Goal: Transaction & Acquisition: Download file/media

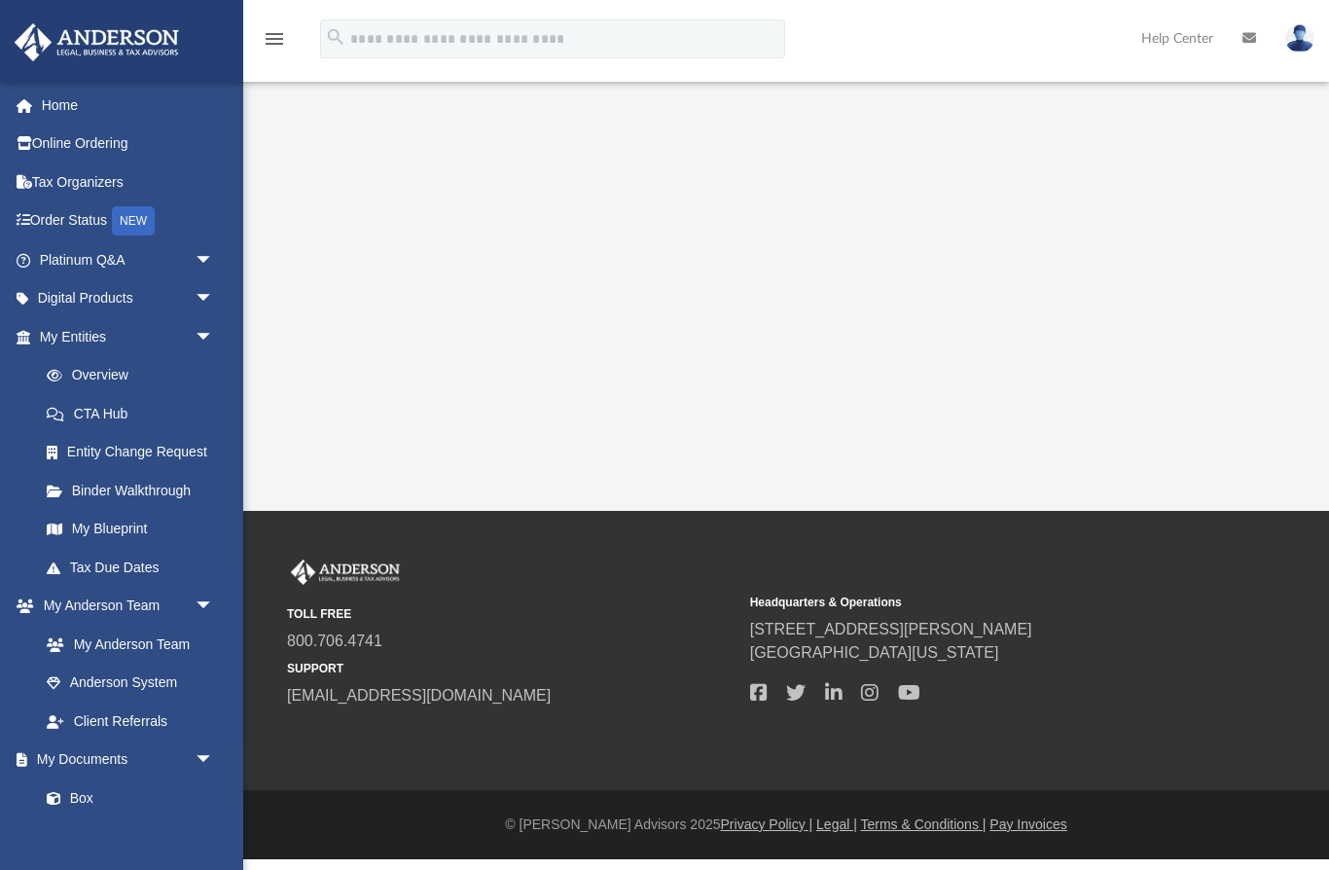
click at [208, 340] on span "arrow_drop_down" at bounding box center [214, 337] width 39 height 40
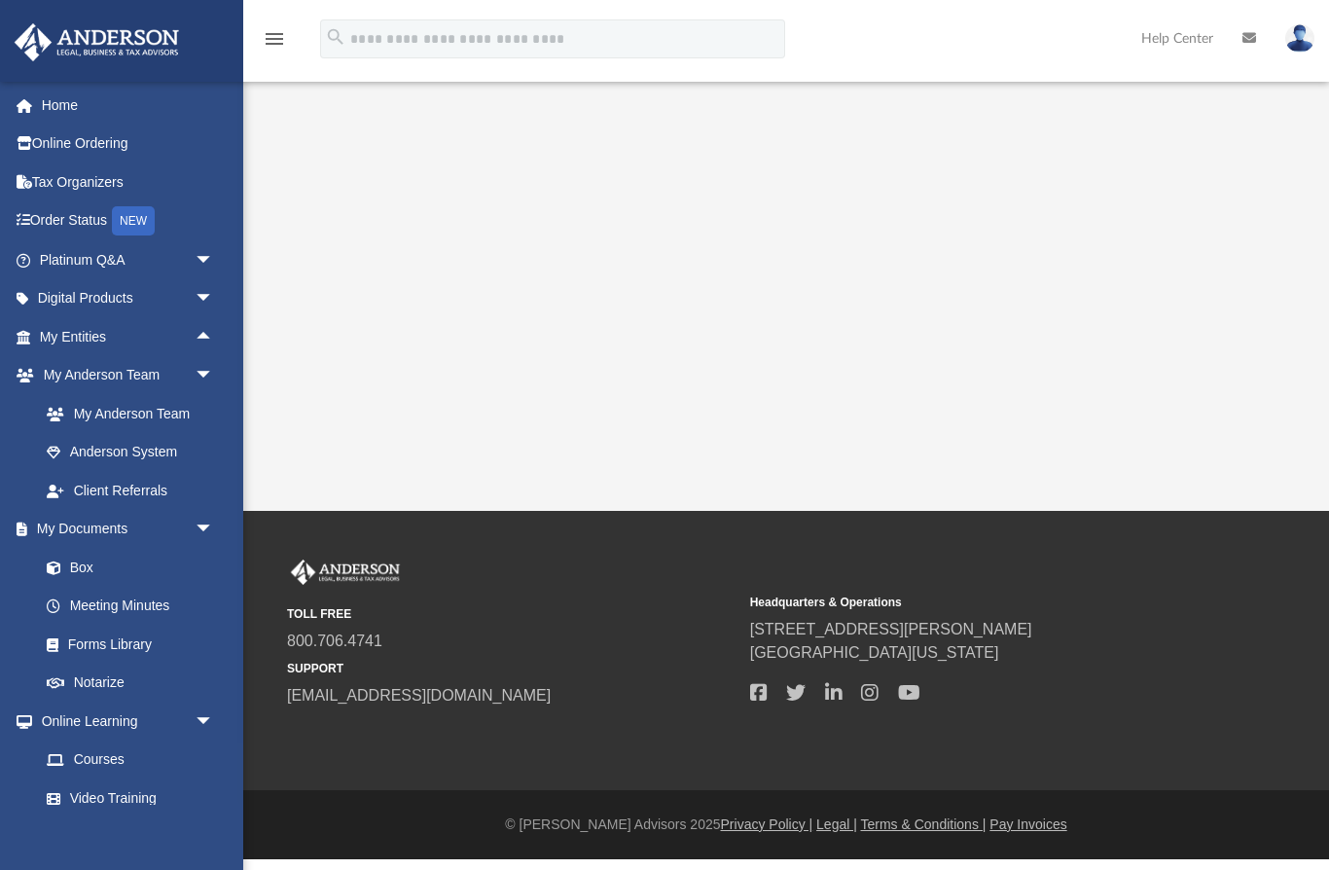
click at [201, 333] on span "arrow_drop_up" at bounding box center [214, 337] width 39 height 40
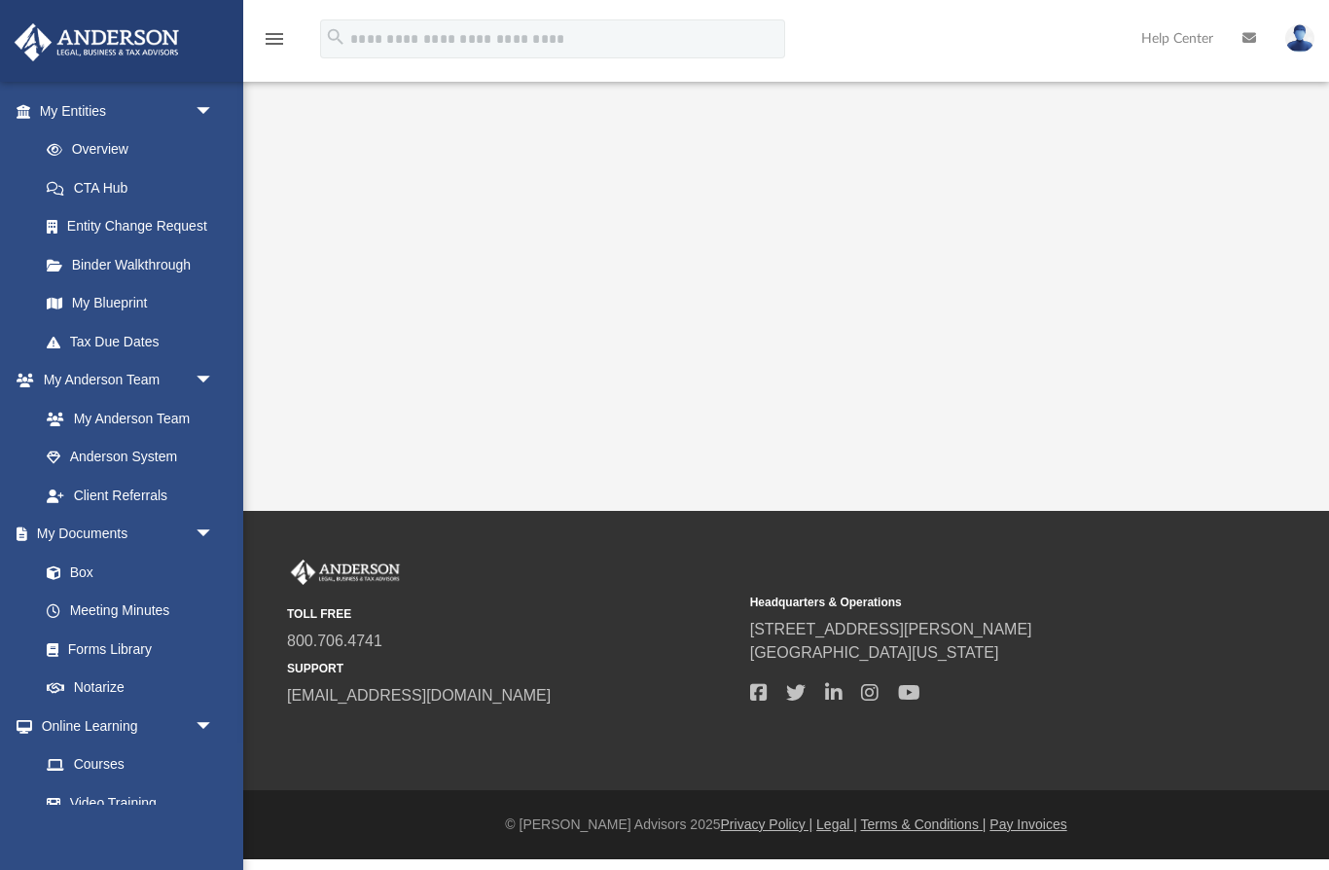
scroll to position [233, 0]
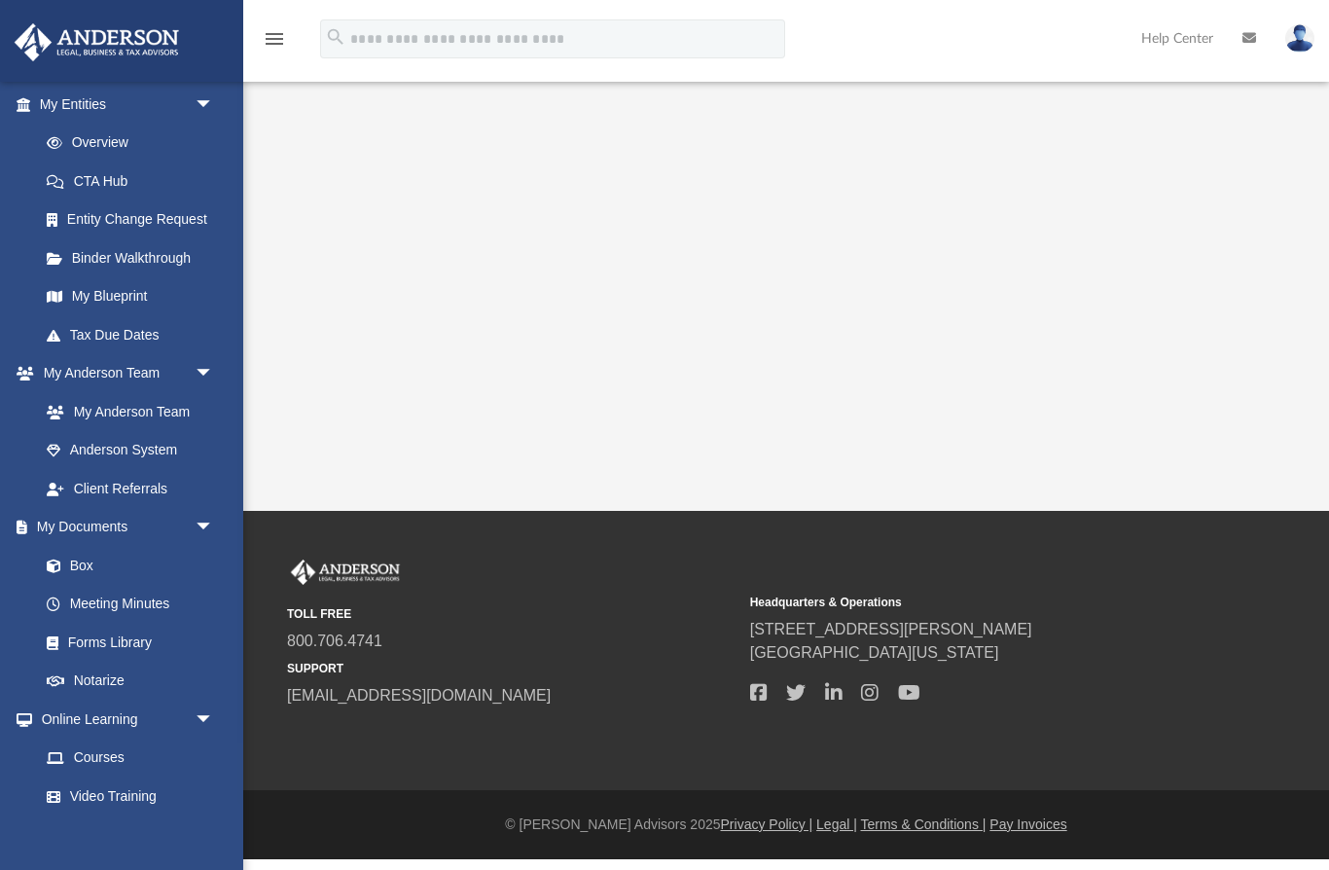
click at [69, 522] on link "My Documents arrow_drop_down" at bounding box center [124, 527] width 220 height 39
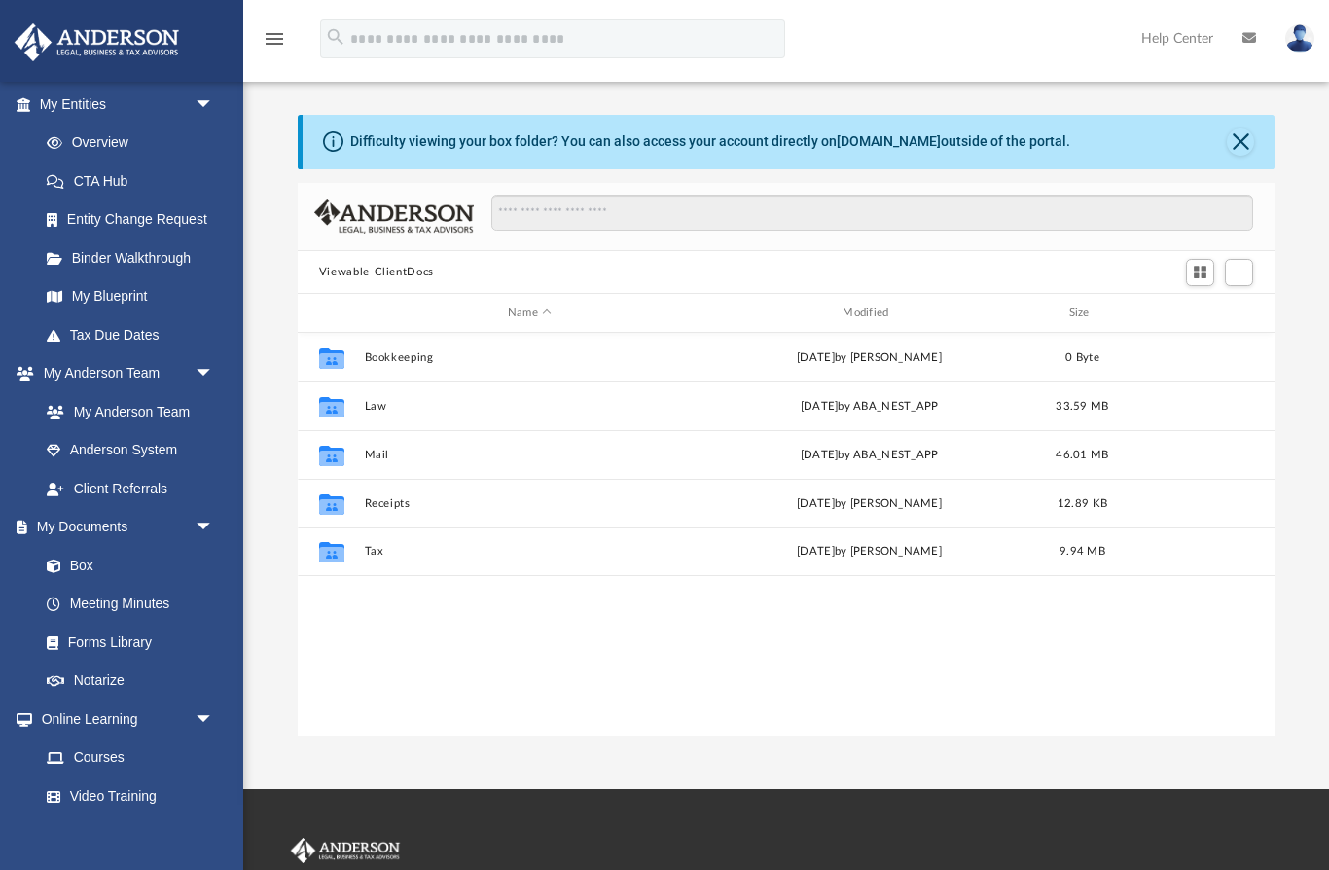
scroll to position [1, 1]
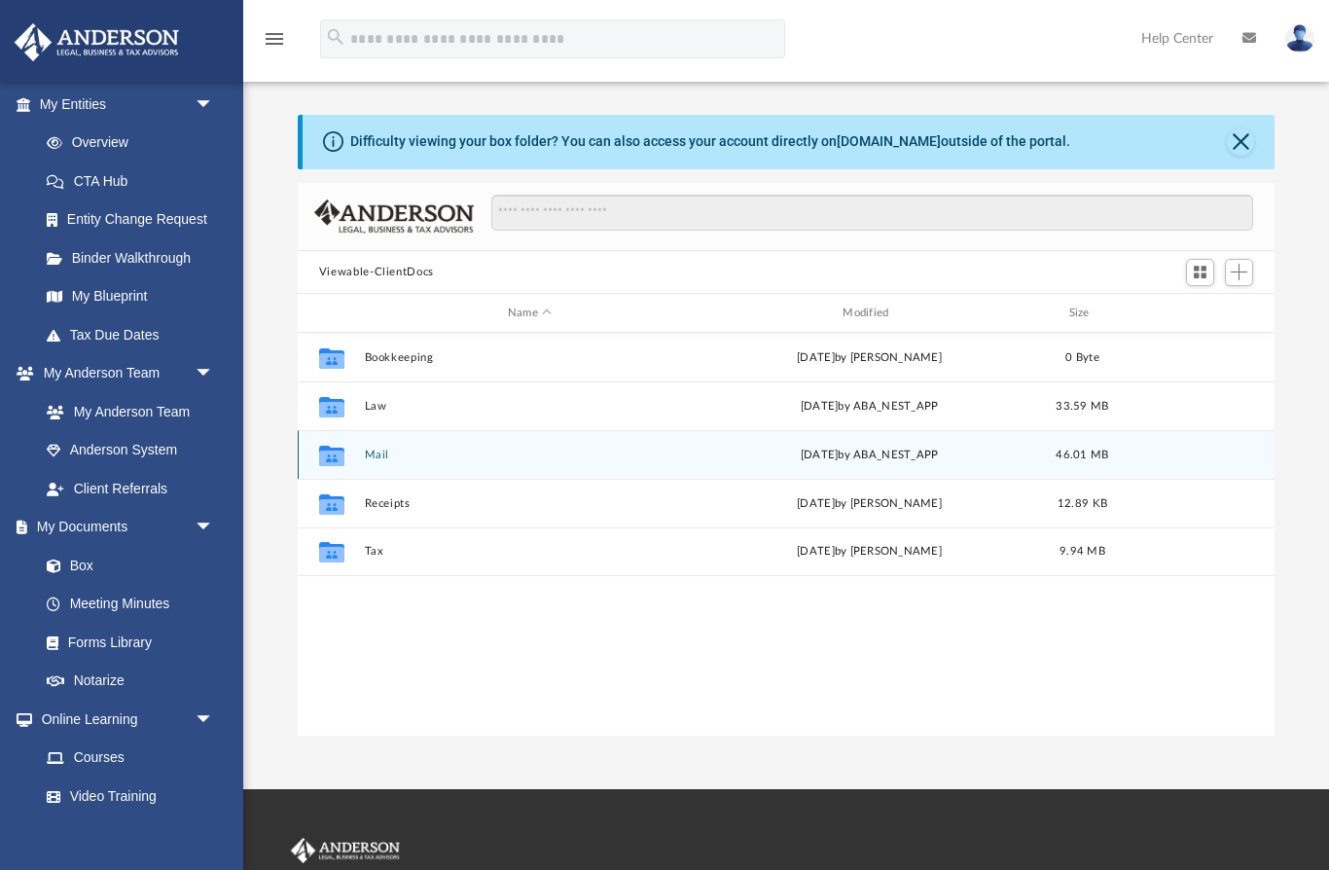
click at [356, 445] on div "Collaborated Folder" at bounding box center [331, 455] width 49 height 31
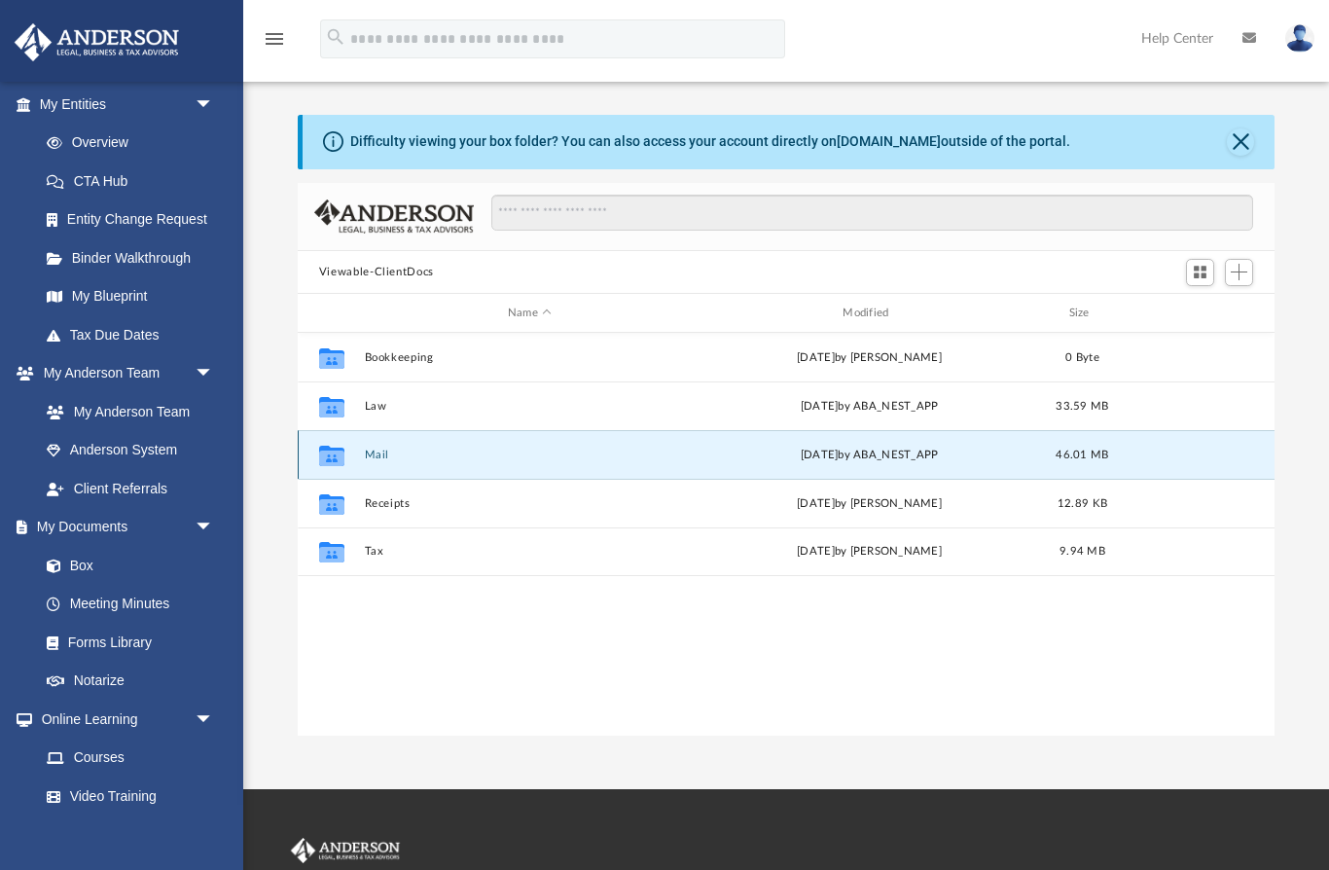
click at [352, 461] on div "Collaborated Folder" at bounding box center [331, 455] width 49 height 31
click at [366, 451] on button "Mail" at bounding box center [529, 454] width 331 height 13
click at [1087, 449] on span "46.01 MB" at bounding box center [1082, 454] width 53 height 11
click at [834, 456] on div "[DATE] by ABA_NEST_APP" at bounding box center [868, 456] width 331 height 18
click at [738, 458] on div "[DATE] by ABA_NEST_APP" at bounding box center [868, 456] width 331 height 18
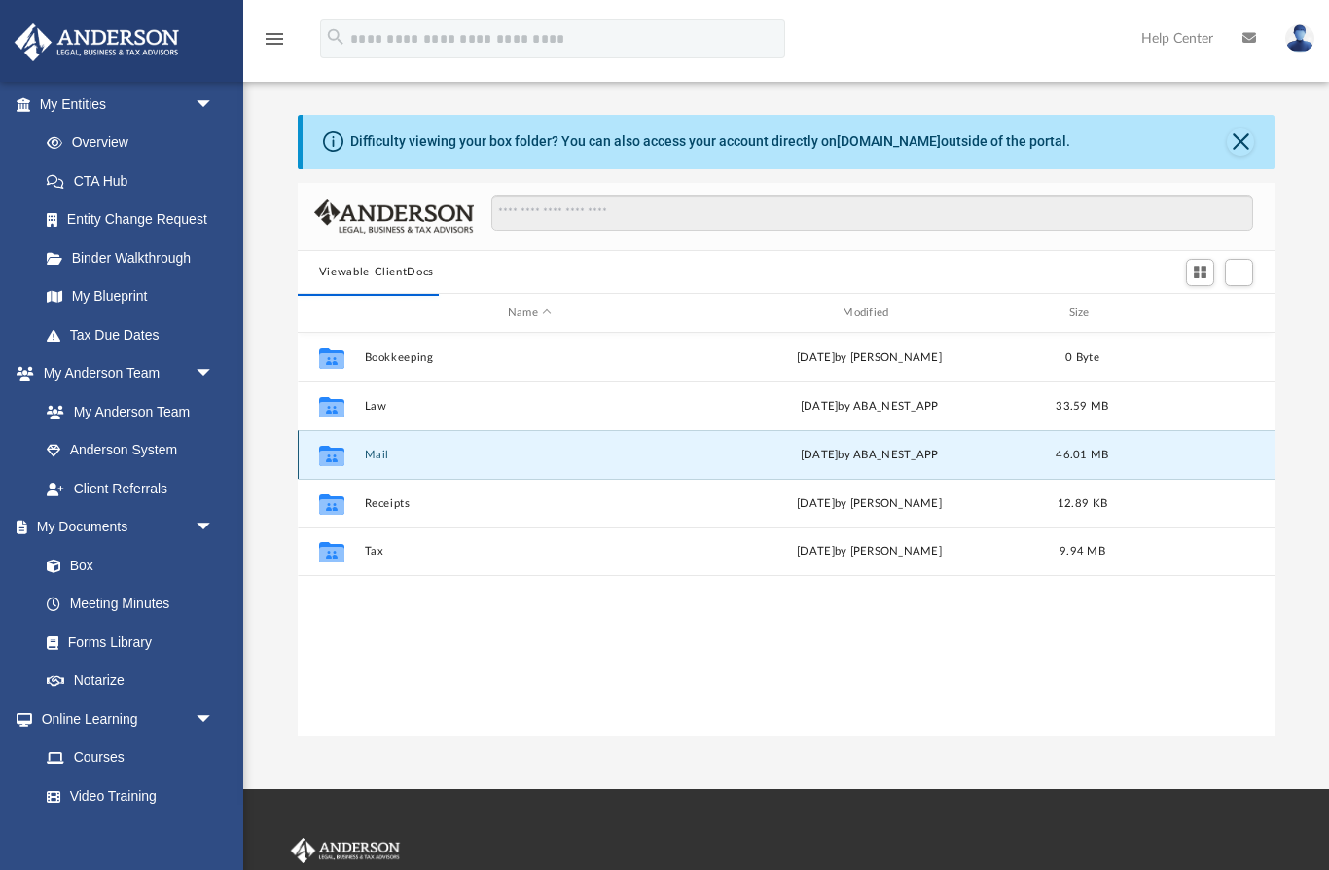
click at [607, 456] on button "Mail" at bounding box center [529, 454] width 331 height 13
click at [518, 448] on button "Mail" at bounding box center [529, 454] width 331 height 13
click at [370, 440] on div "Collaborated Folder Mail [DATE] by ABA_NEST_APP 46.01 MB" at bounding box center [786, 454] width 977 height 49
click at [370, 455] on button "Mail" at bounding box center [529, 454] width 331 height 13
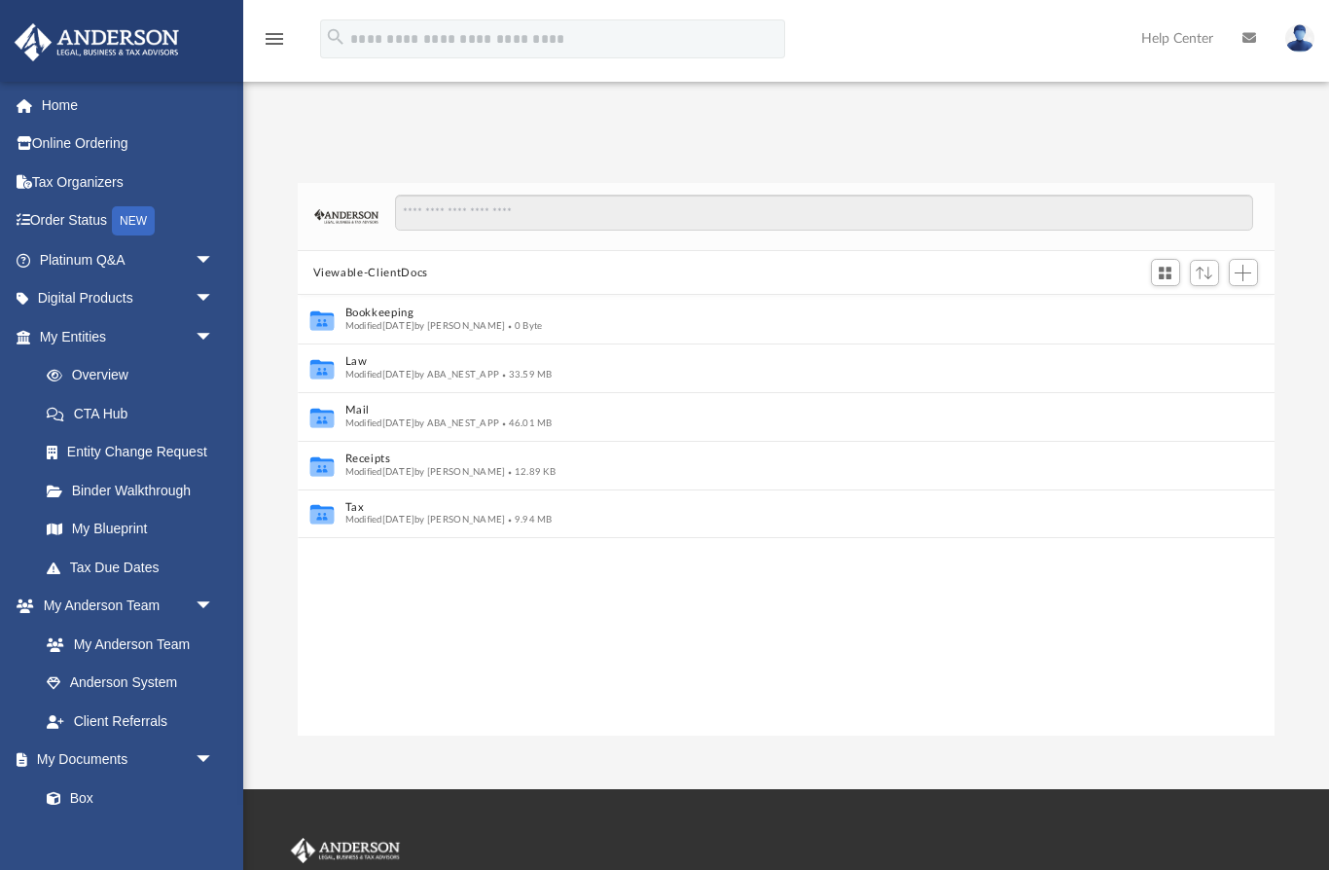
scroll to position [443, 978]
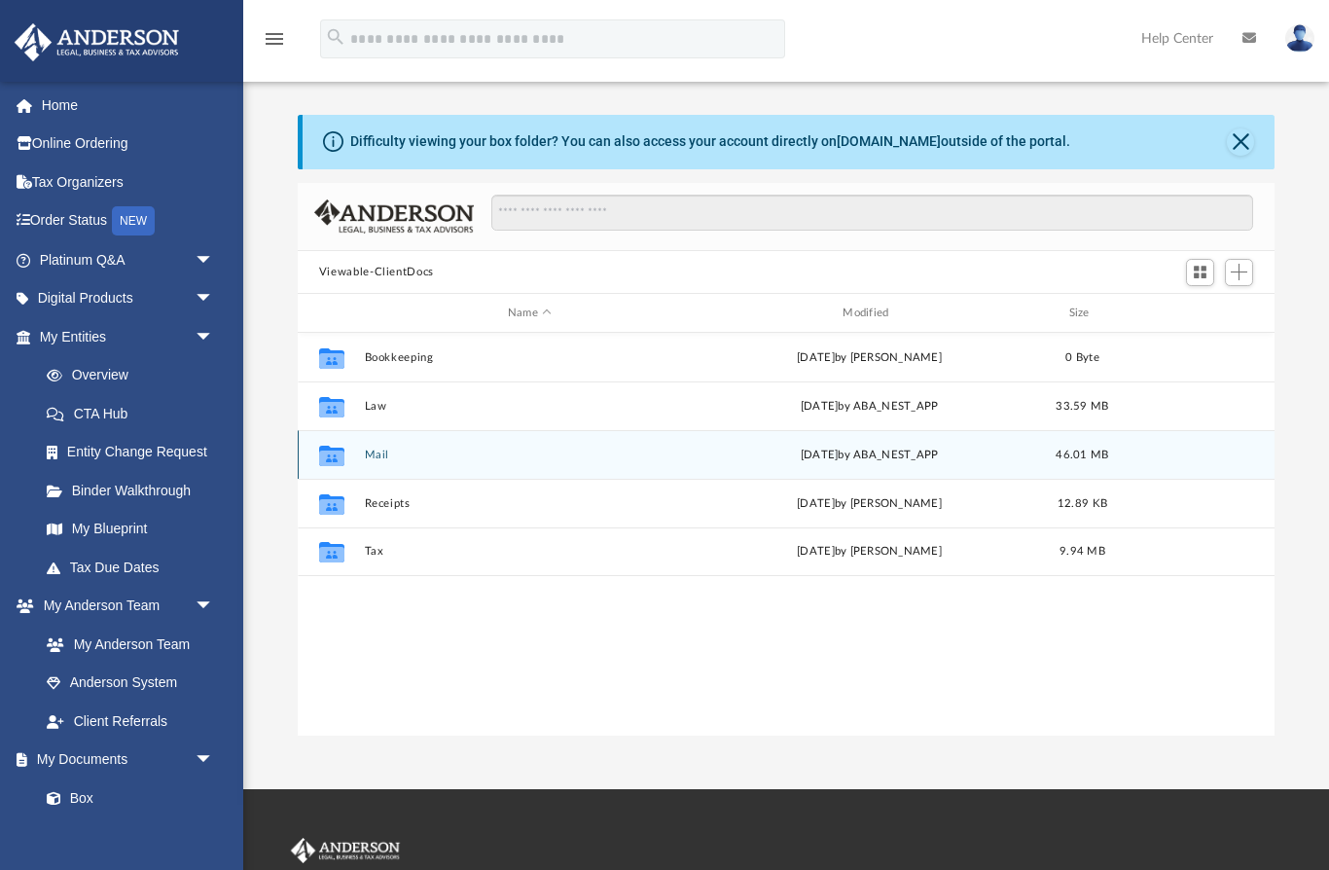
click at [356, 452] on div "Collaborated Folder" at bounding box center [331, 455] width 49 height 31
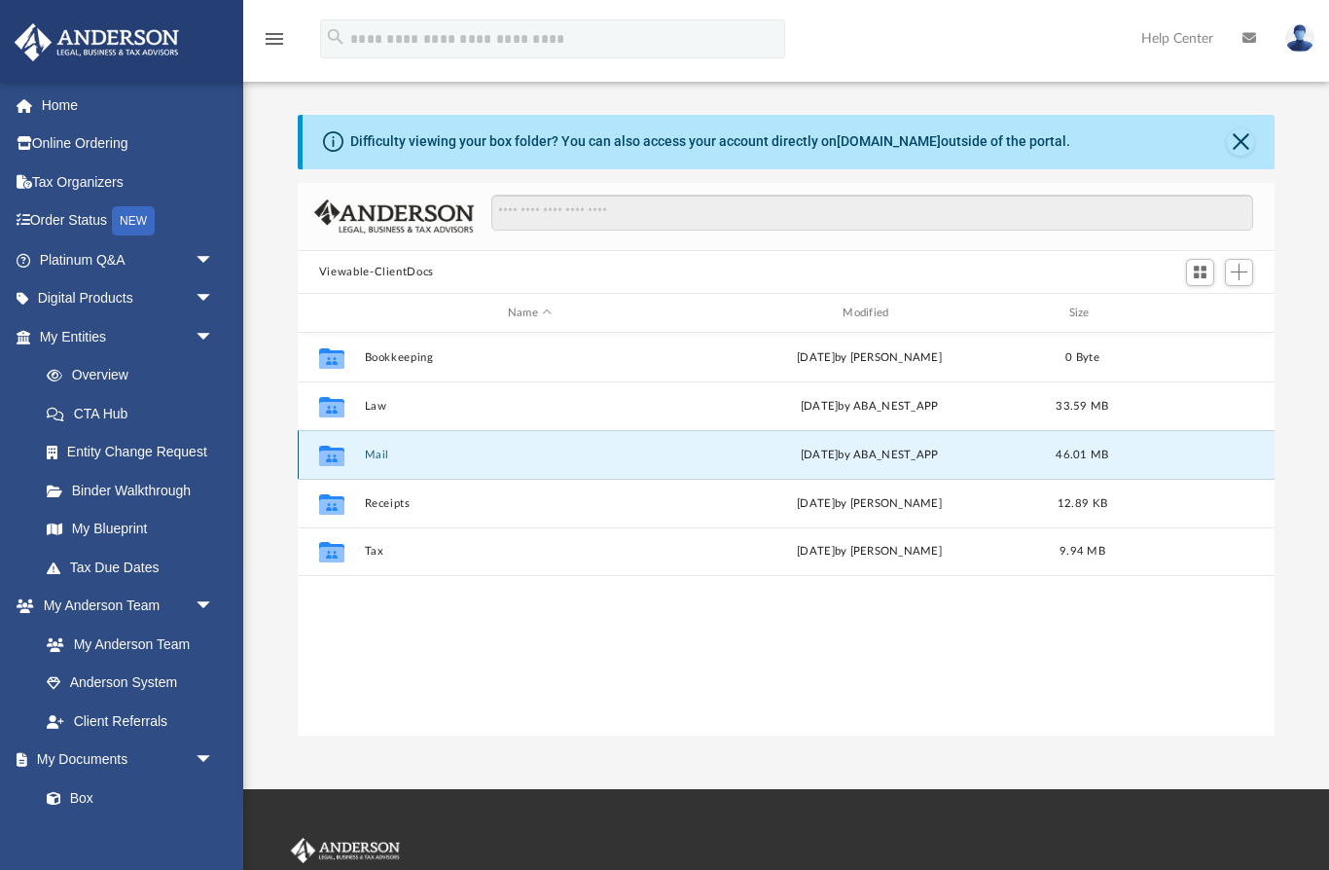
click at [365, 458] on button "Mail" at bounding box center [529, 454] width 331 height 13
click at [847, 448] on div "[DATE] by ABA_NEST_APP" at bounding box center [868, 456] width 331 height 18
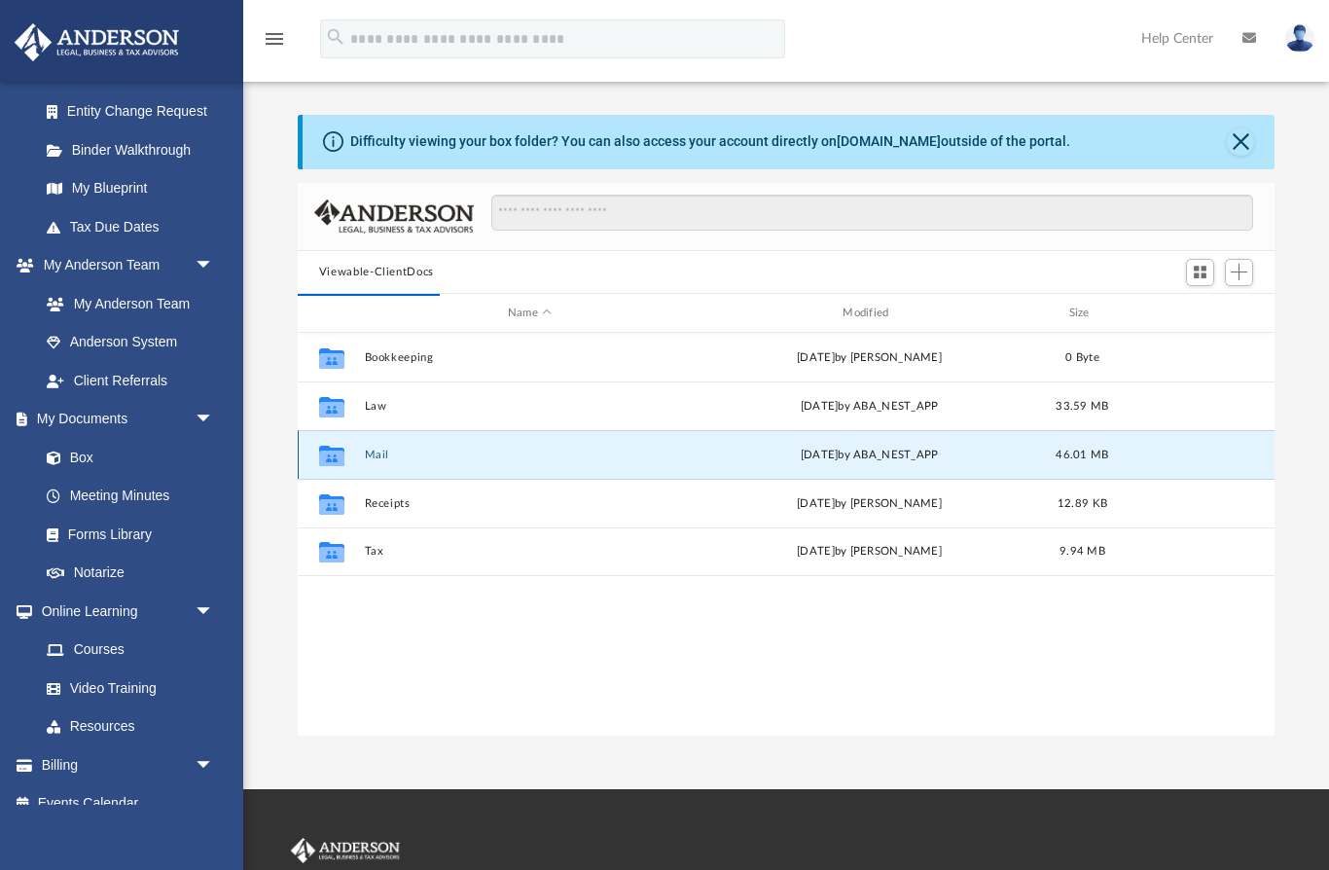
scroll to position [349, 0]
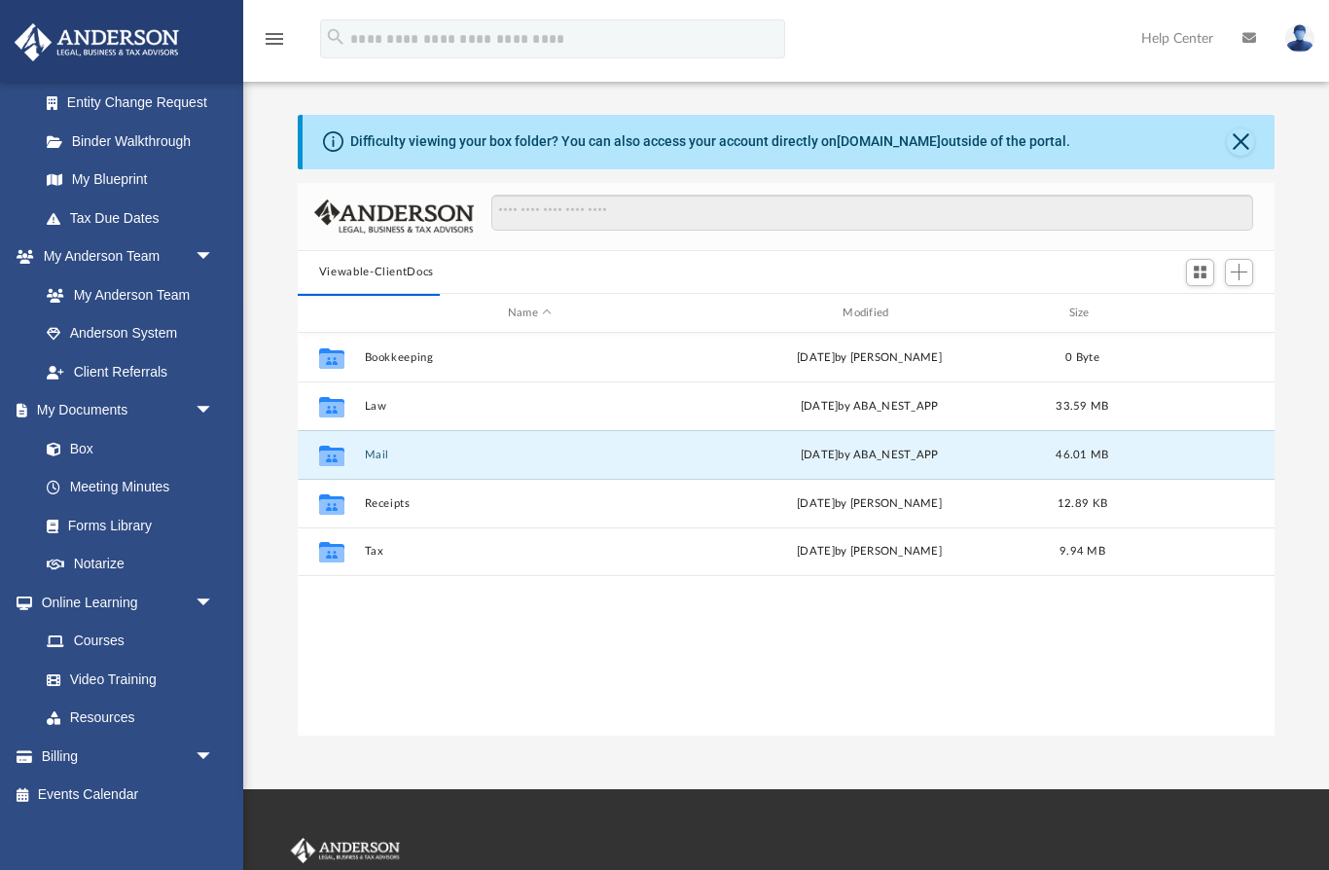
click at [160, 481] on link "Meeting Minutes" at bounding box center [130, 487] width 206 height 39
click at [100, 430] on link "My Documents arrow_drop_down" at bounding box center [124, 410] width 220 height 39
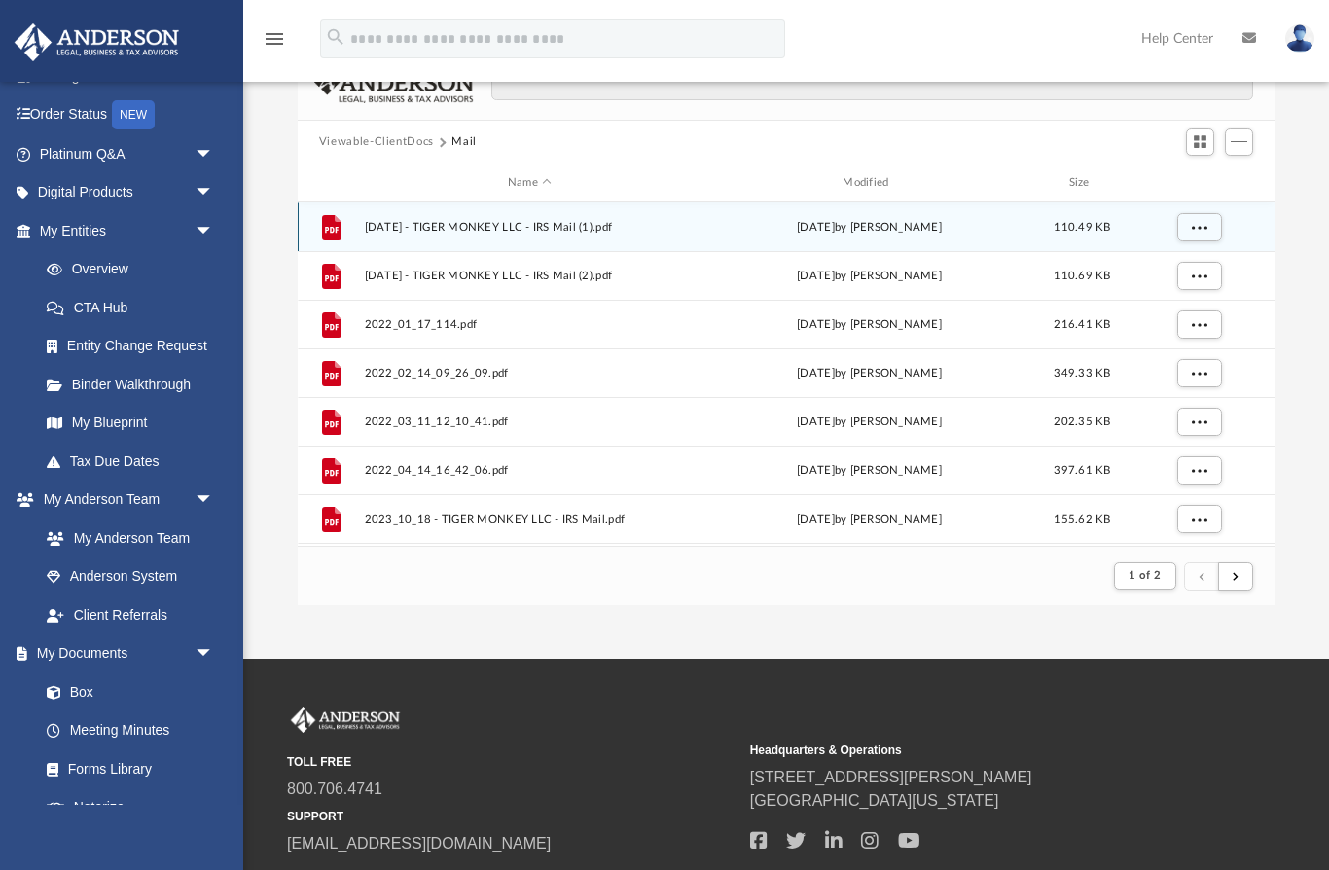
scroll to position [382, 978]
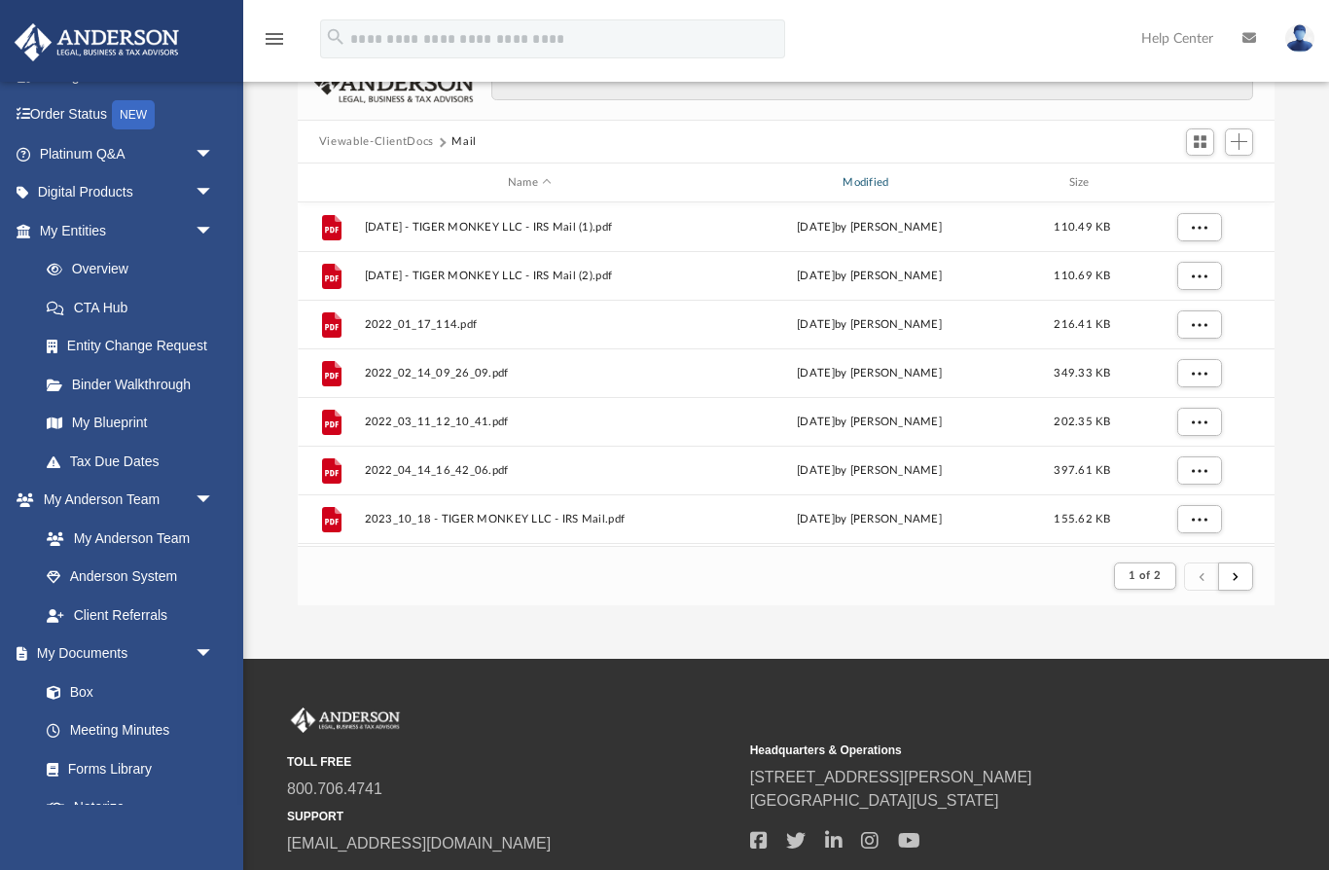
click at [889, 181] on div "Modified" at bounding box center [869, 183] width 332 height 18
click at [889, 180] on div "Modified" at bounding box center [869, 183] width 332 height 18
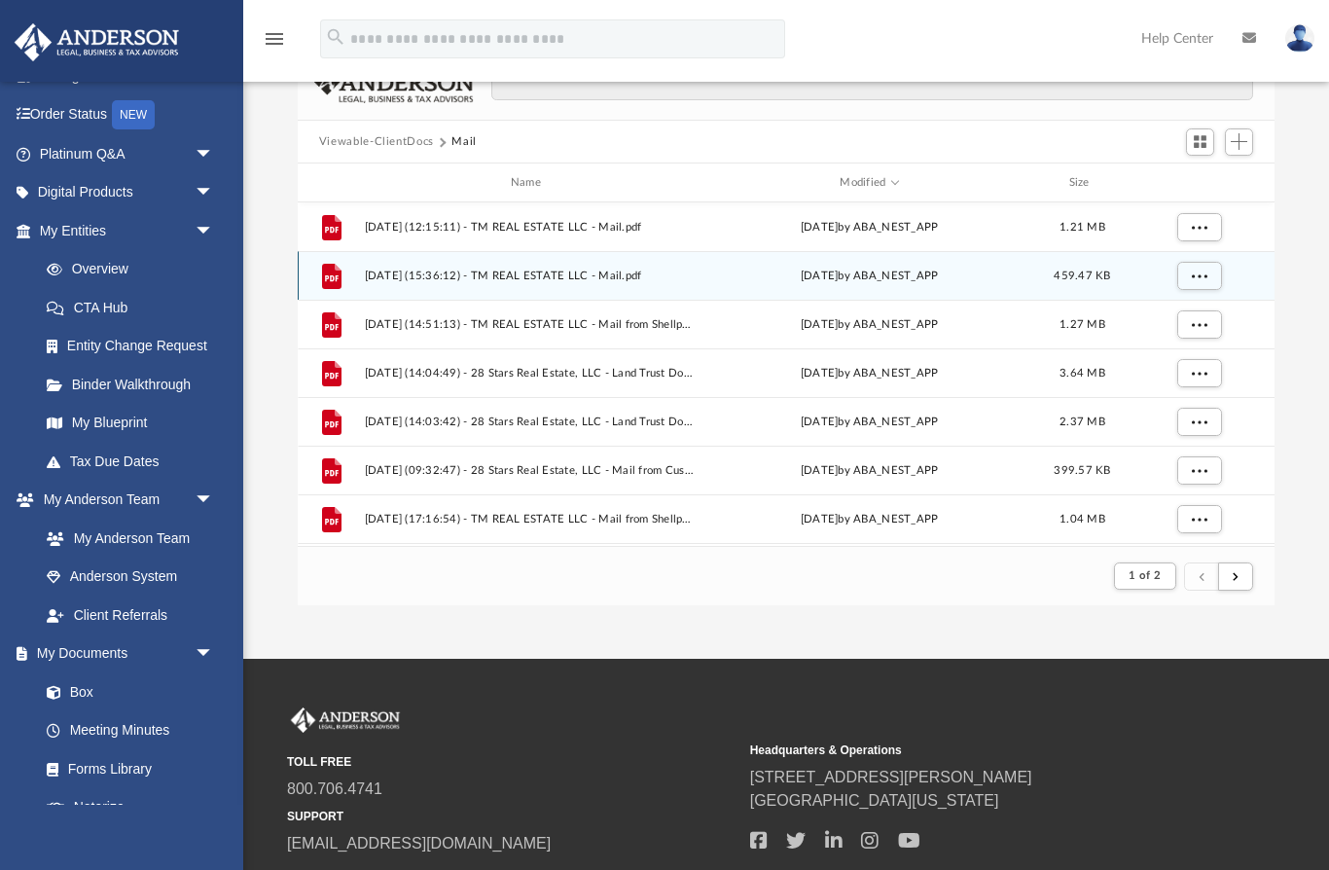
click at [1198, 273] on span "More options" at bounding box center [1199, 275] width 16 height 11
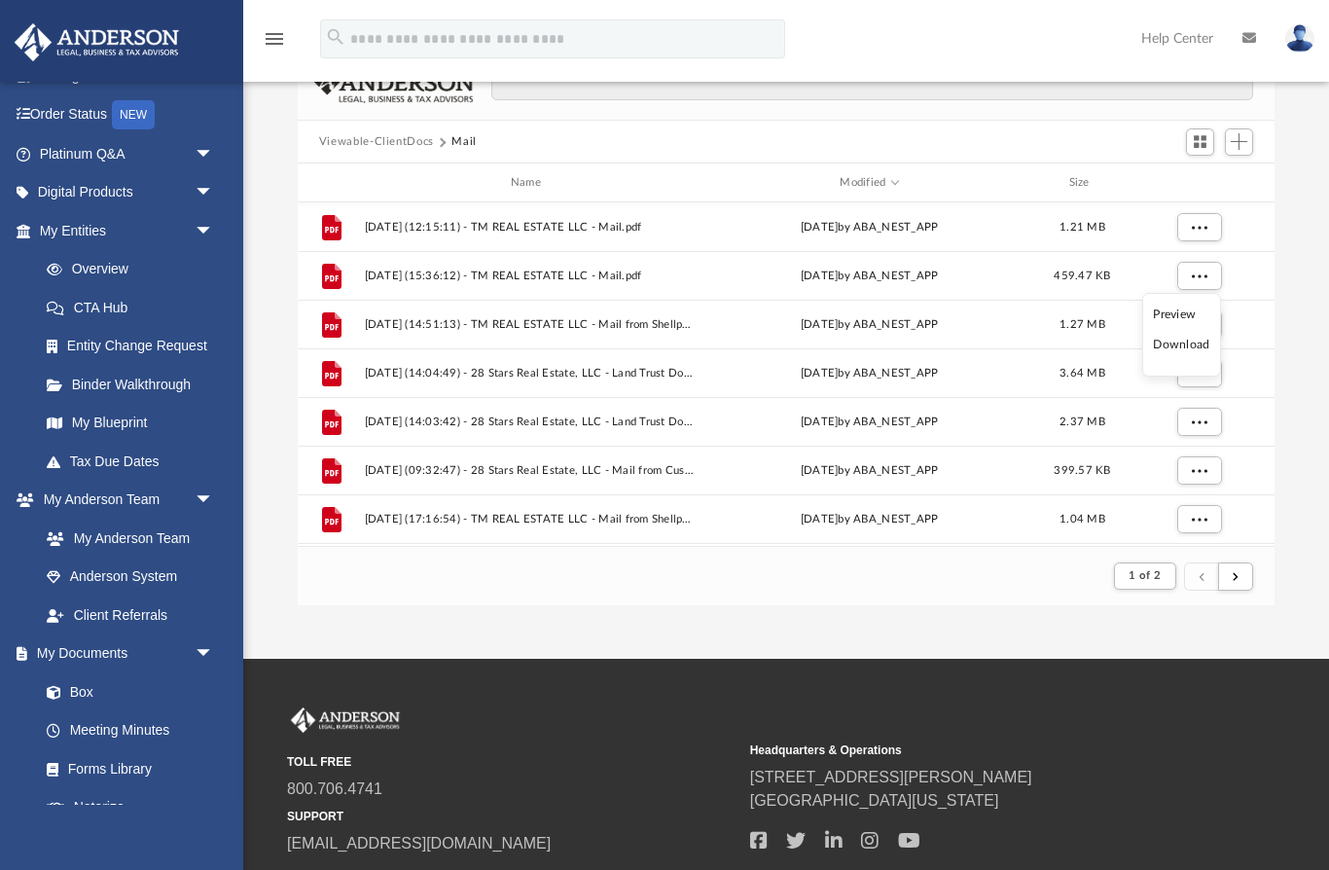
click at [1196, 346] on li "Download" at bounding box center [1181, 345] width 56 height 20
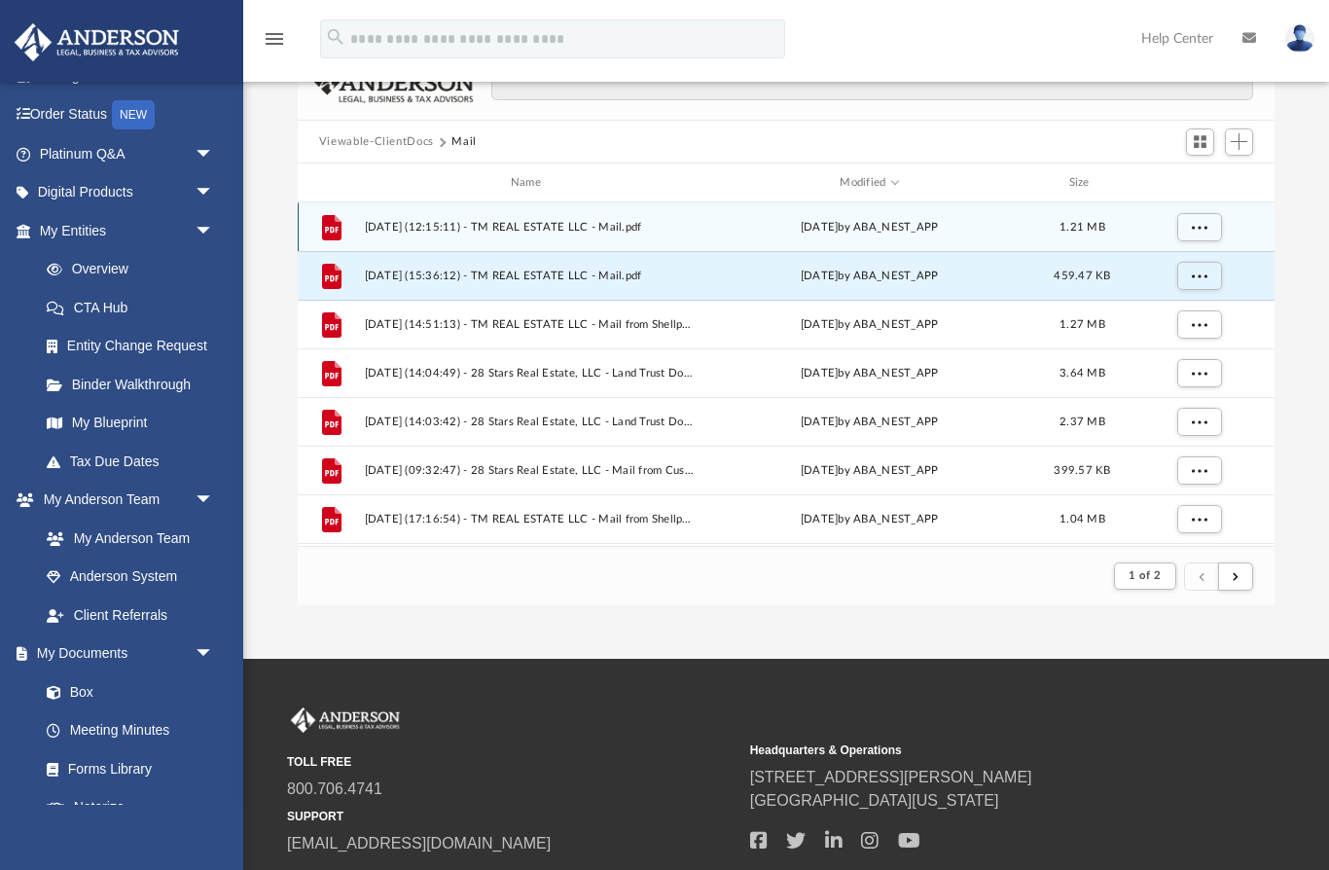
click at [1190, 223] on button "More options" at bounding box center [1198, 227] width 45 height 29
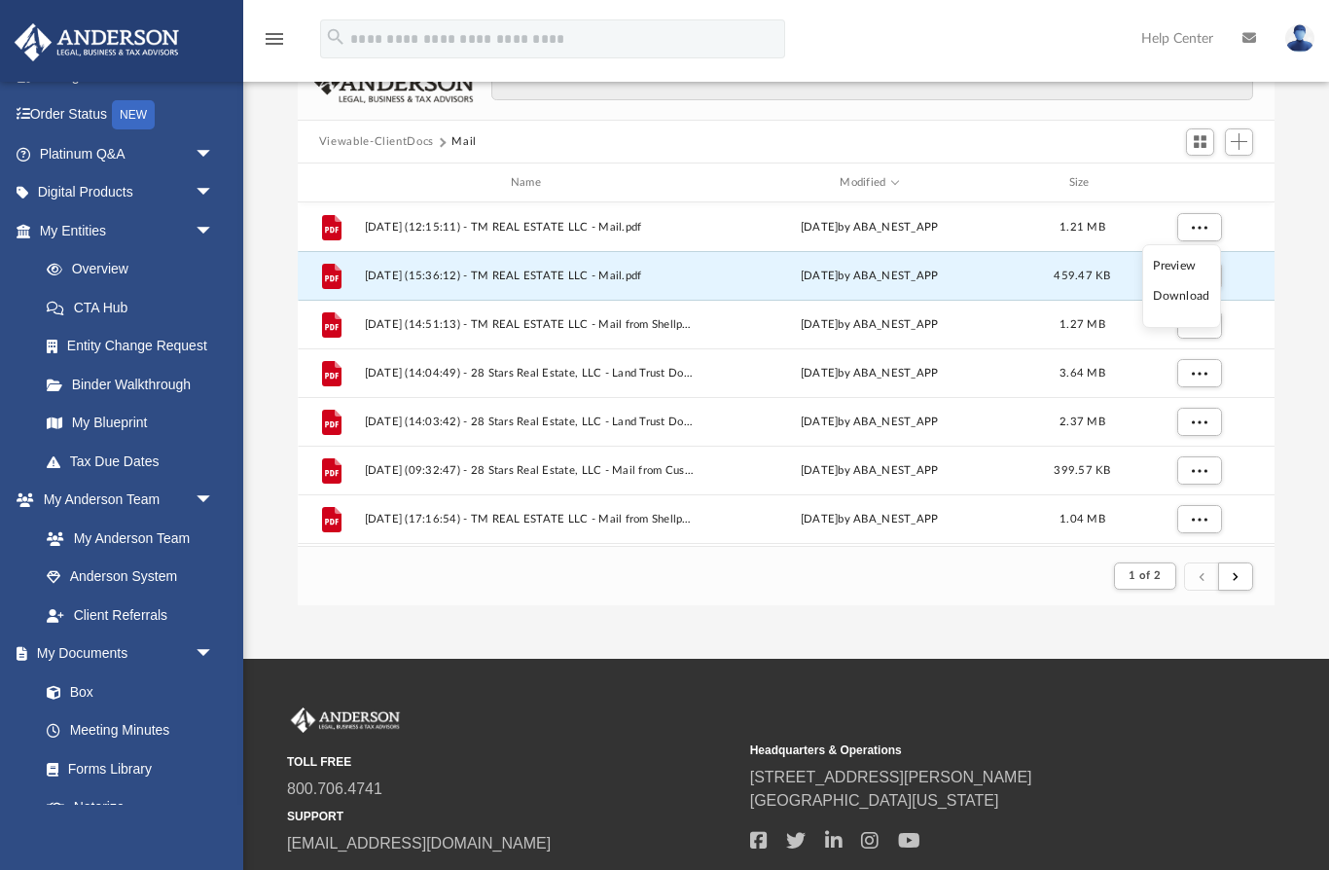
click at [1203, 295] on li "Download" at bounding box center [1181, 296] width 56 height 20
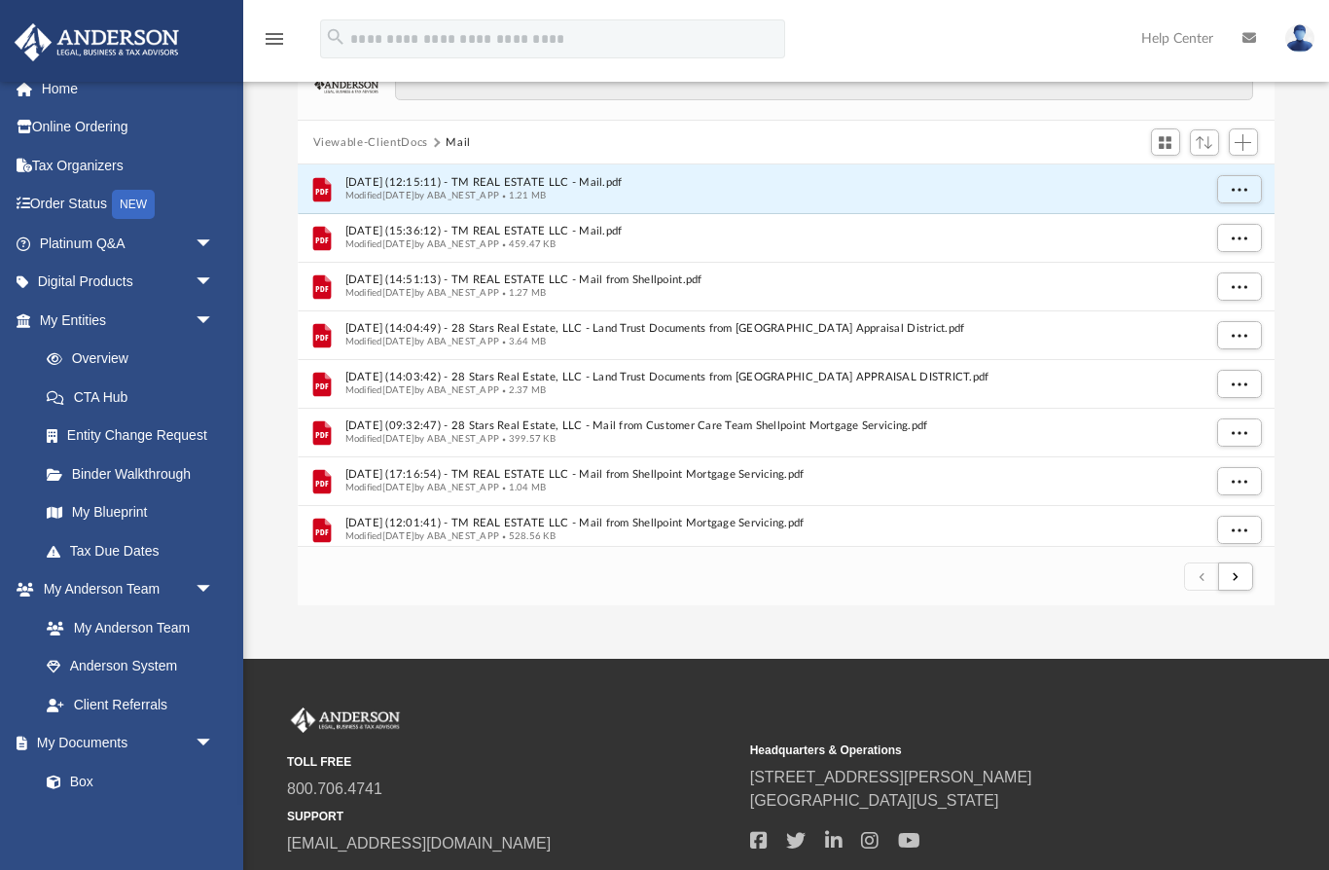
scroll to position [106, 0]
